Goal: Information Seeking & Learning: Learn about a topic

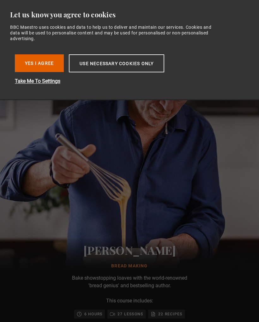
scroll to position [0, 226]
click at [120, 65] on button "Use necessary cookies only" at bounding box center [116, 63] width 95 height 18
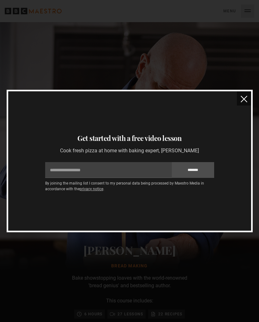
scroll to position [0, 452]
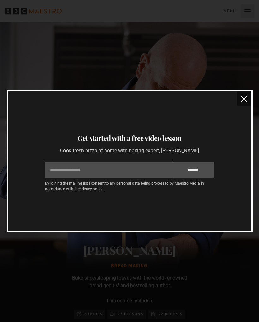
click at [58, 170] on input "Email" at bounding box center [108, 170] width 127 height 16
type input "**********"
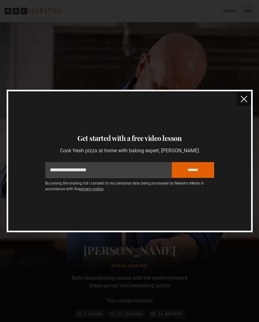
click at [205, 170] on input "*******" at bounding box center [193, 170] width 42 height 16
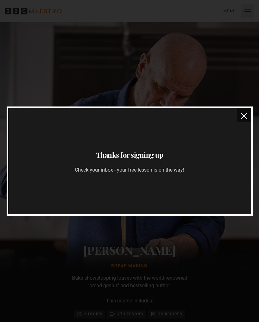
scroll to position [0, 792]
click at [154, 164] on div "Thanks for signing up Check your inbox - your free lesson is on the way!" at bounding box center [130, 160] width 228 height 25
click at [243, 118] on img "close" at bounding box center [244, 115] width 7 height 7
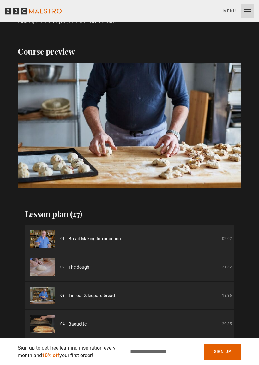
scroll to position [0, 1131]
click at [70, 264] on span "The dough" at bounding box center [79, 267] width 21 height 7
click at [54, 258] on img at bounding box center [42, 267] width 25 height 18
click at [78, 264] on span "The dough" at bounding box center [79, 267] width 21 height 7
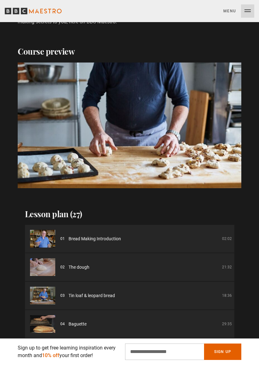
click at [75, 264] on span "The dough" at bounding box center [79, 267] width 21 height 7
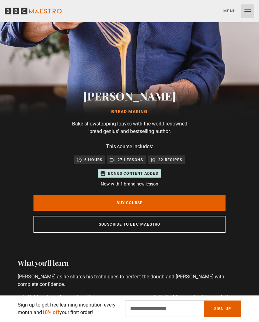
scroll to position [154, 0]
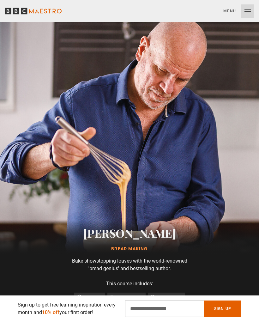
scroll to position [17, 0]
